Goal: Transaction & Acquisition: Purchase product/service

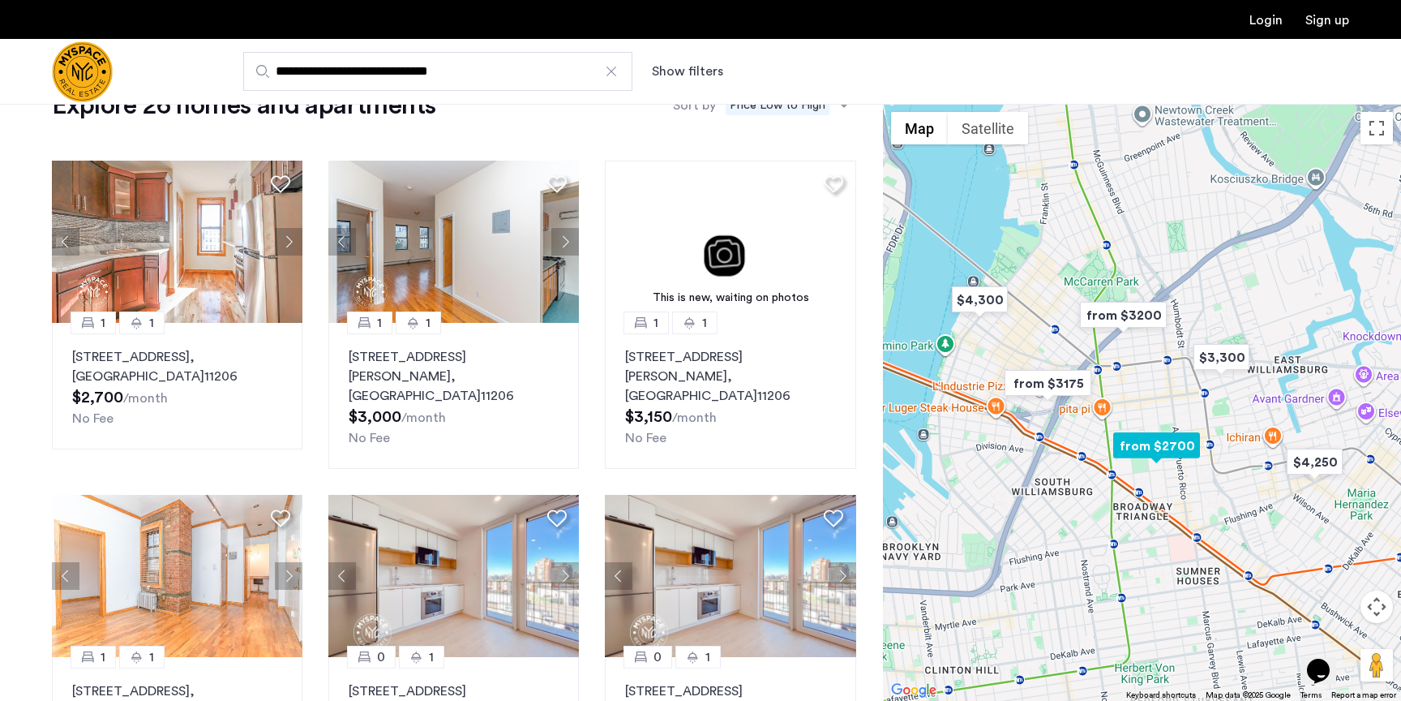
scroll to position [2, 0]
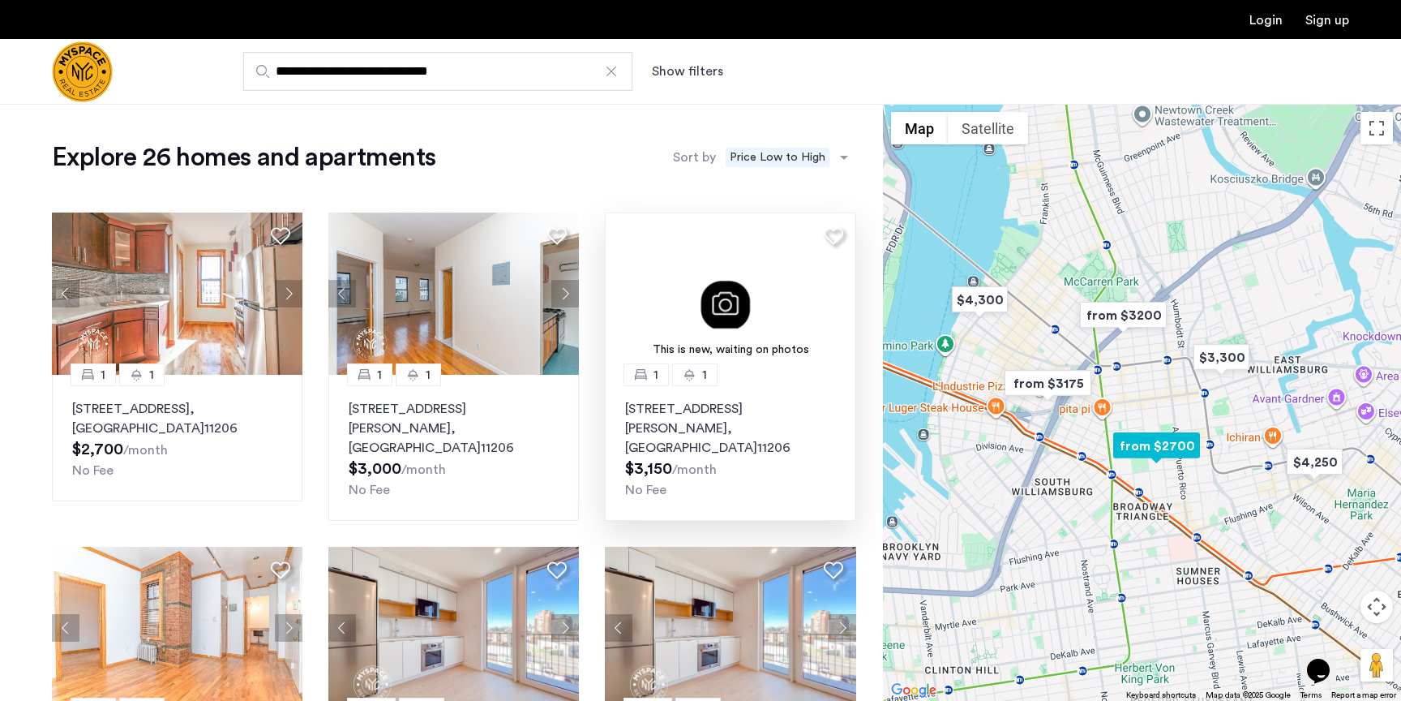
click at [672, 275] on img at bounding box center [730, 293] width 251 height 162
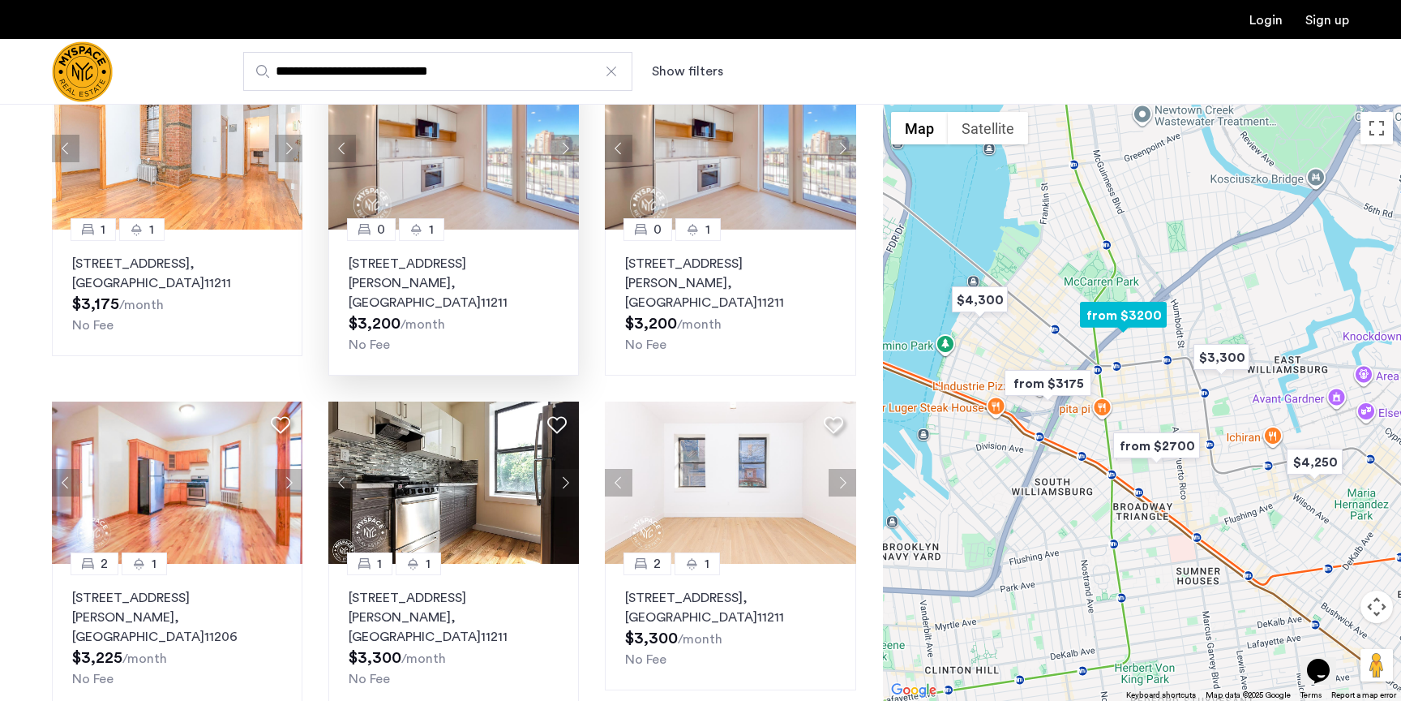
scroll to position [504, 0]
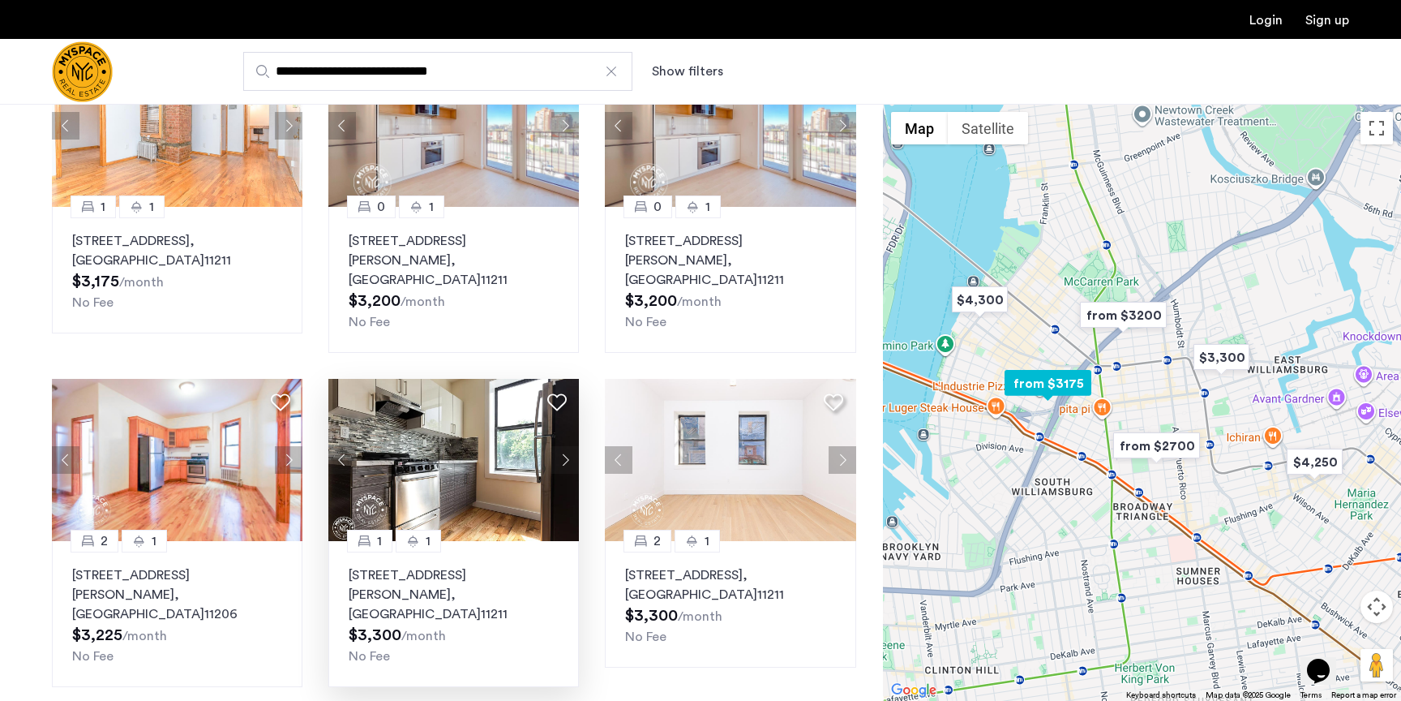
click at [565, 446] on button "Next apartment" at bounding box center [565, 460] width 28 height 28
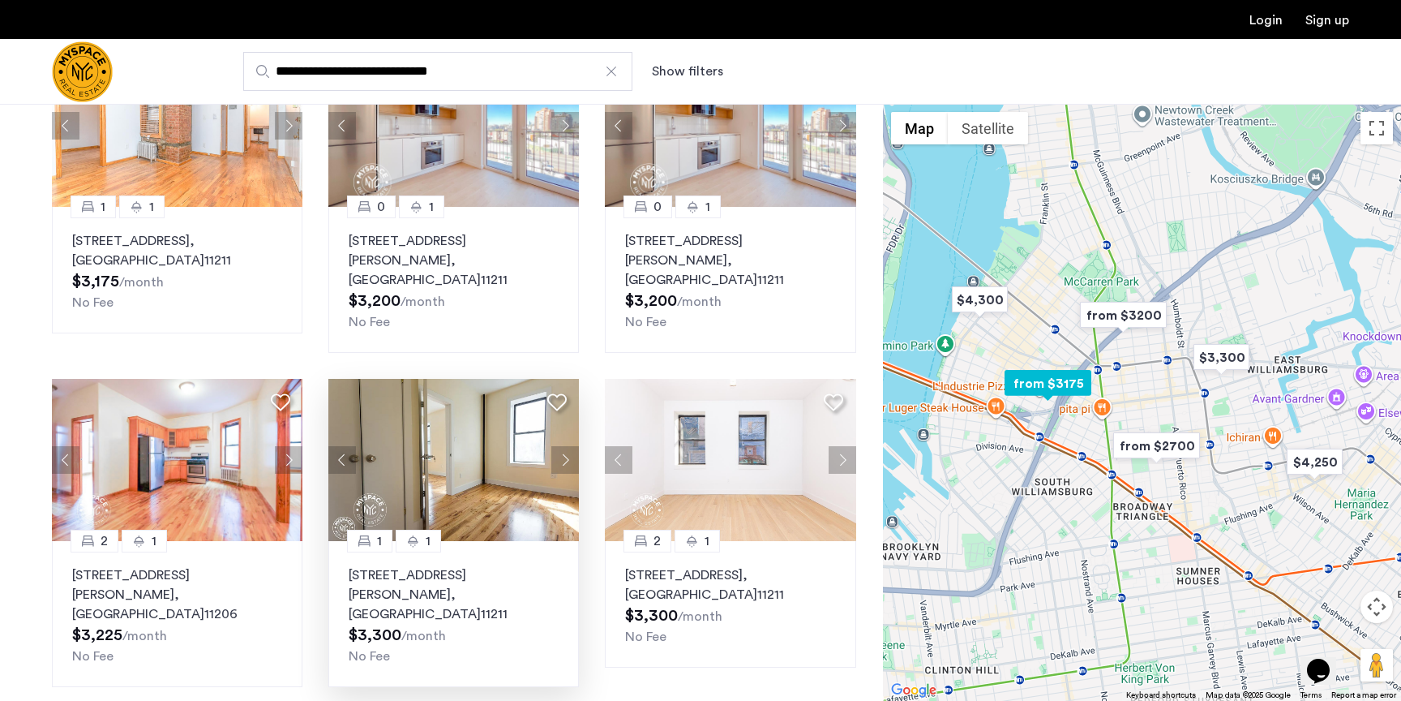
click at [565, 446] on button "Next apartment" at bounding box center [565, 460] width 28 height 28
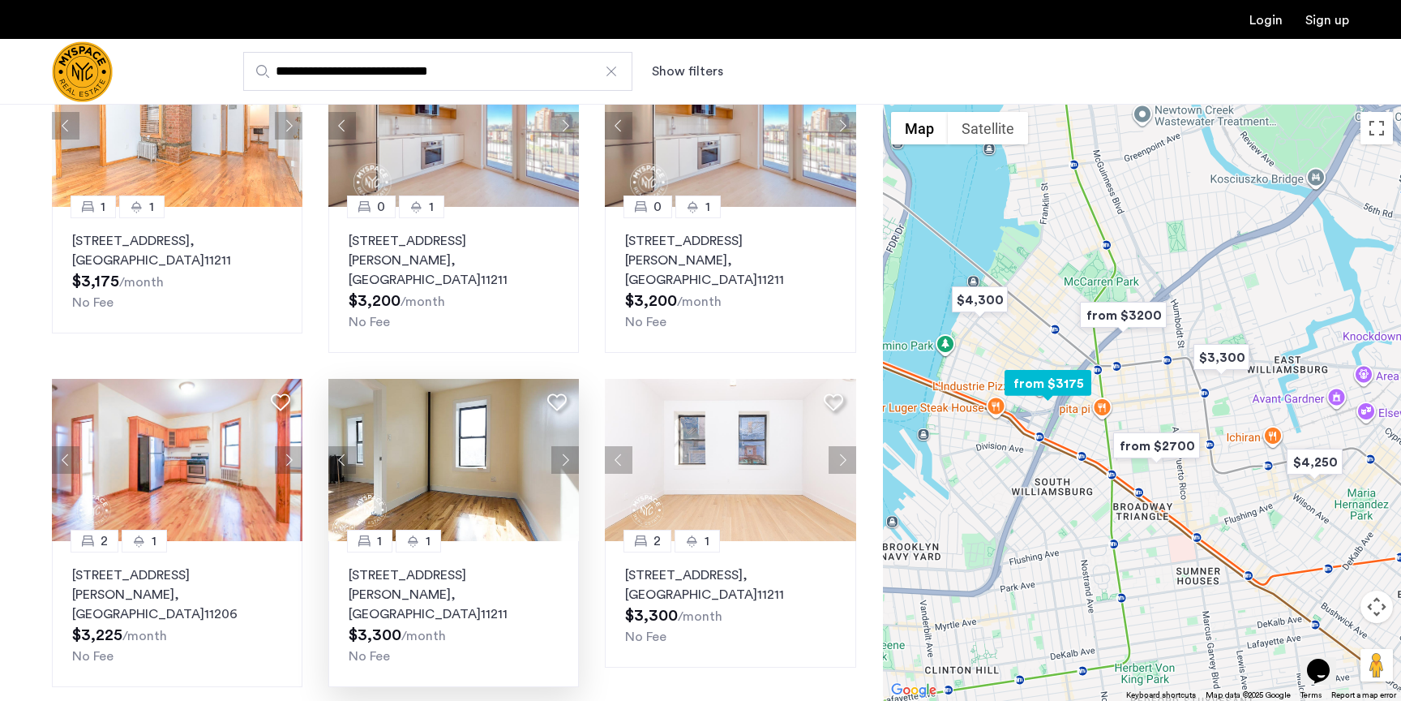
click at [566, 446] on button "Next apartment" at bounding box center [565, 460] width 28 height 28
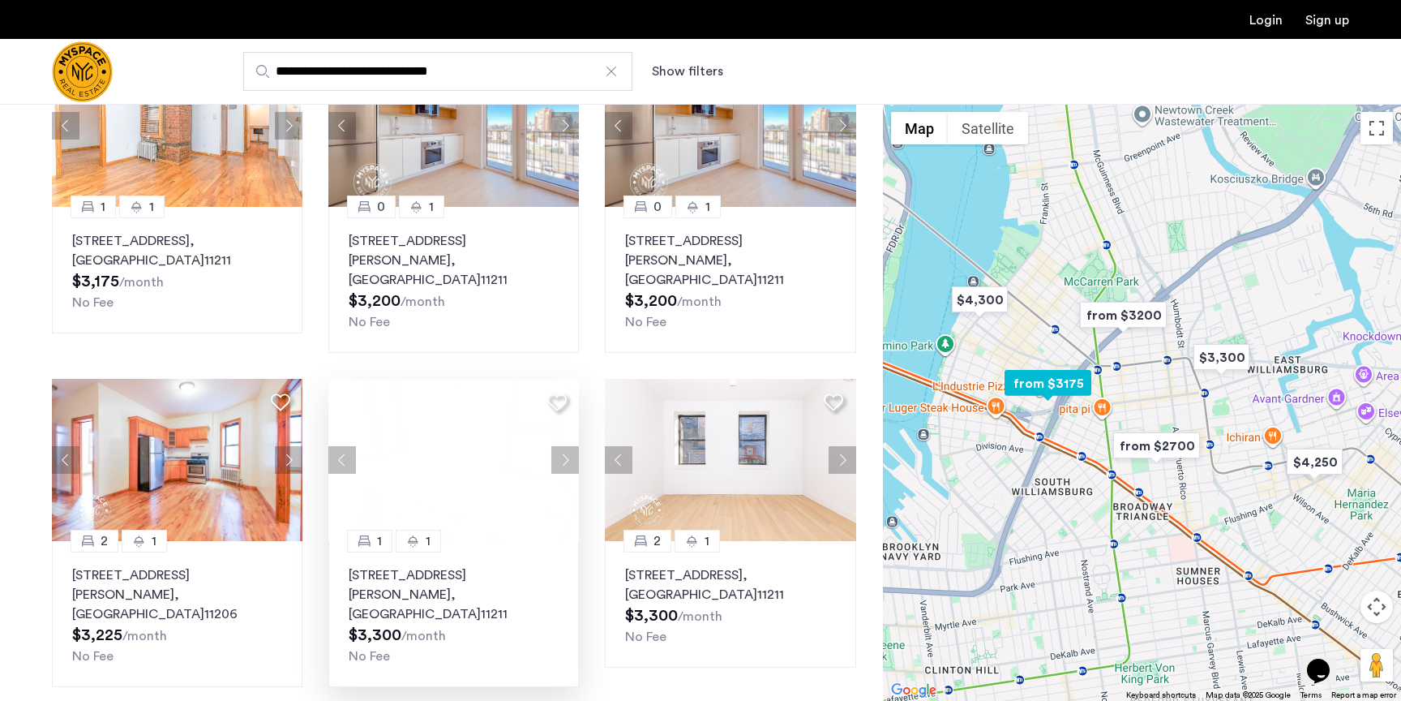
click at [512, 565] on p "322 Rodney St, Unit 21, Brooklyn , NY 11211" at bounding box center [454, 594] width 210 height 58
